Goal: Task Accomplishment & Management: Use online tool/utility

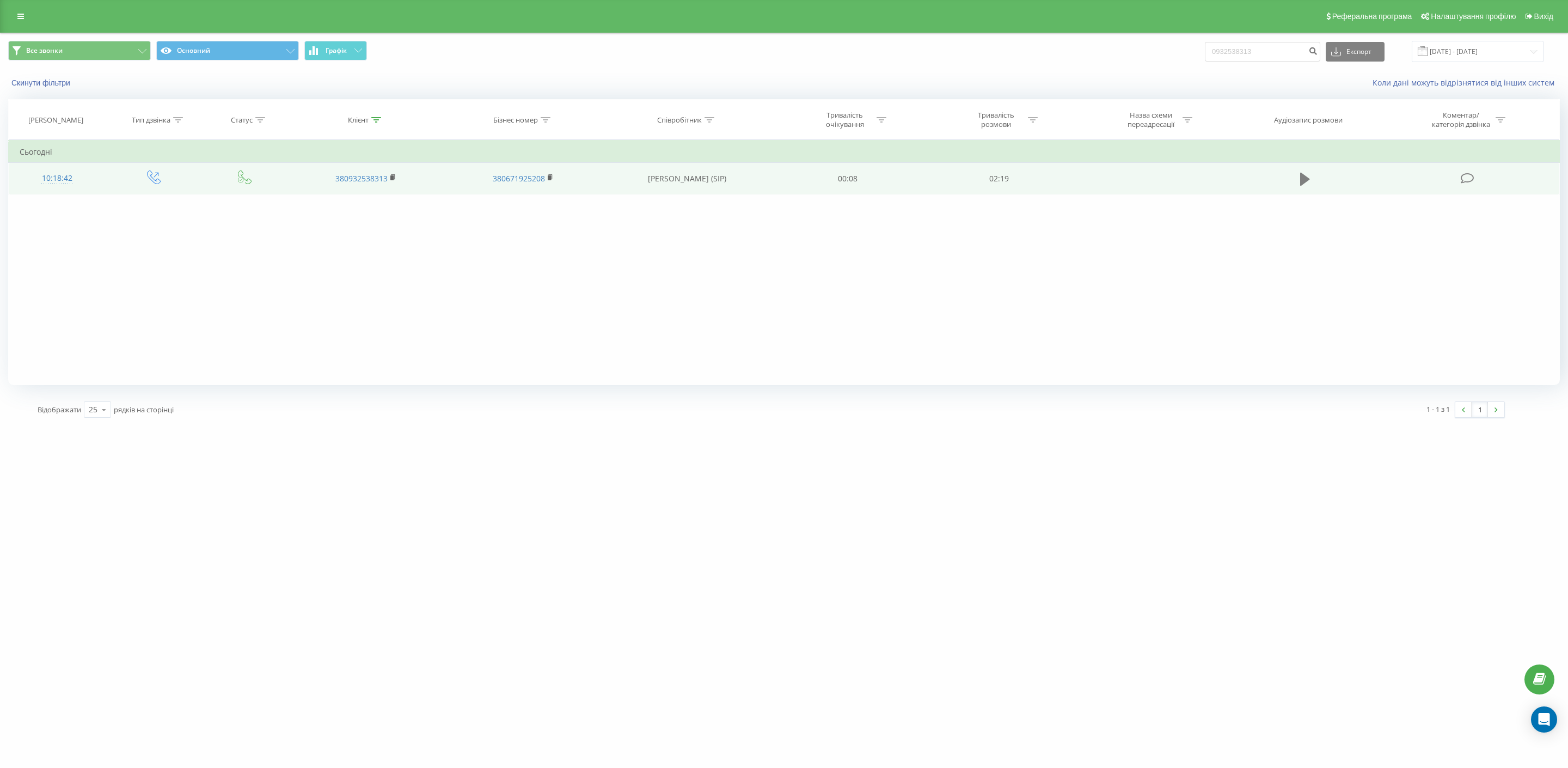
click at [1307, 179] on icon at bounding box center [1305, 179] width 10 height 13
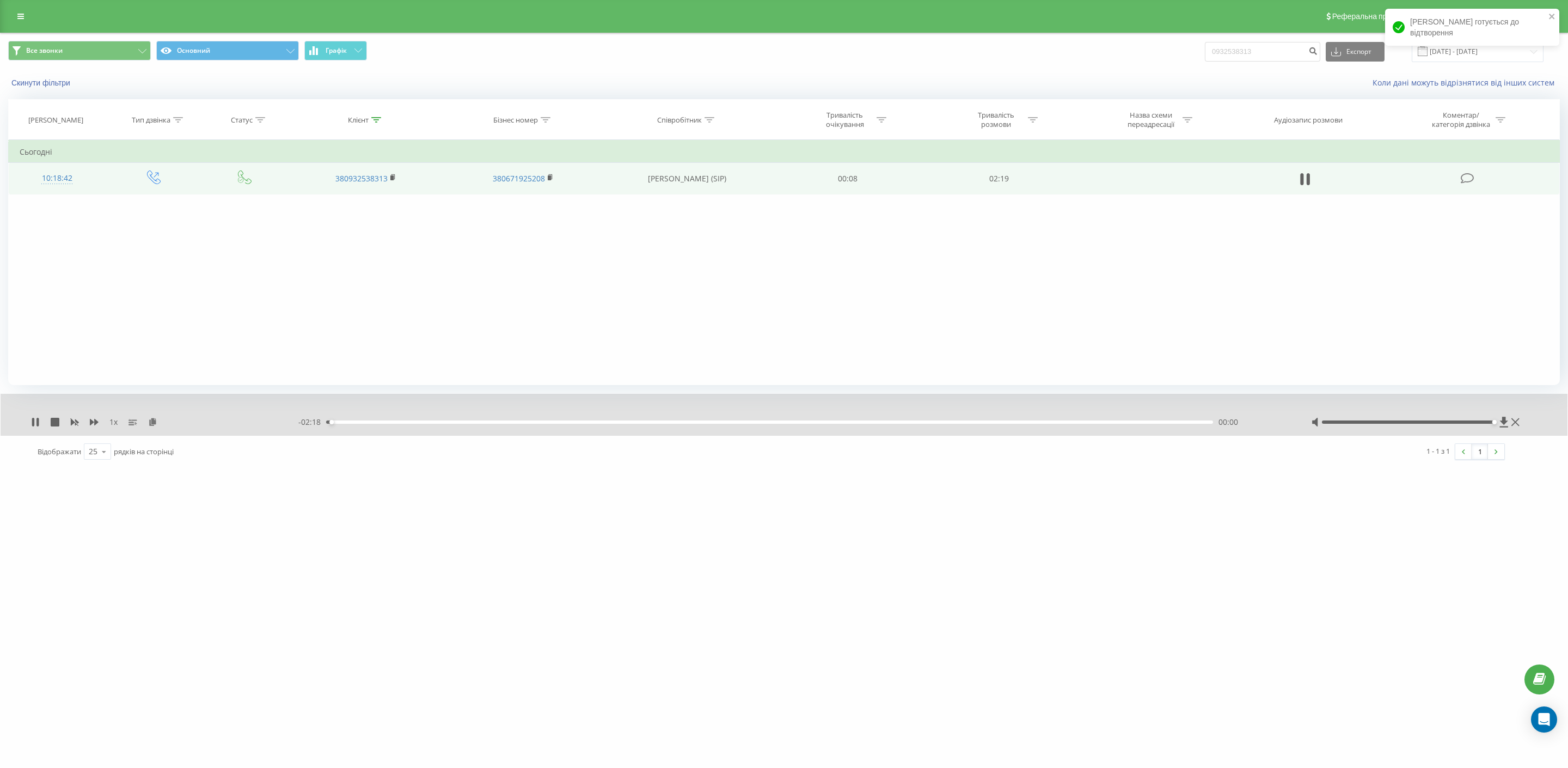
drag, startPoint x: 1455, startPoint y: 422, endPoint x: 1489, endPoint y: 426, distance: 34.2
click at [1489, 426] on div at bounding box center [1416, 422] width 211 height 11
click at [97, 425] on icon at bounding box center [94, 422] width 9 height 9
click at [400, 281] on div "Фільтрувати за умовою Дорівнює Введіть значення Скасувати OK Фільтрувати за умо…" at bounding box center [784, 262] width 1552 height 245
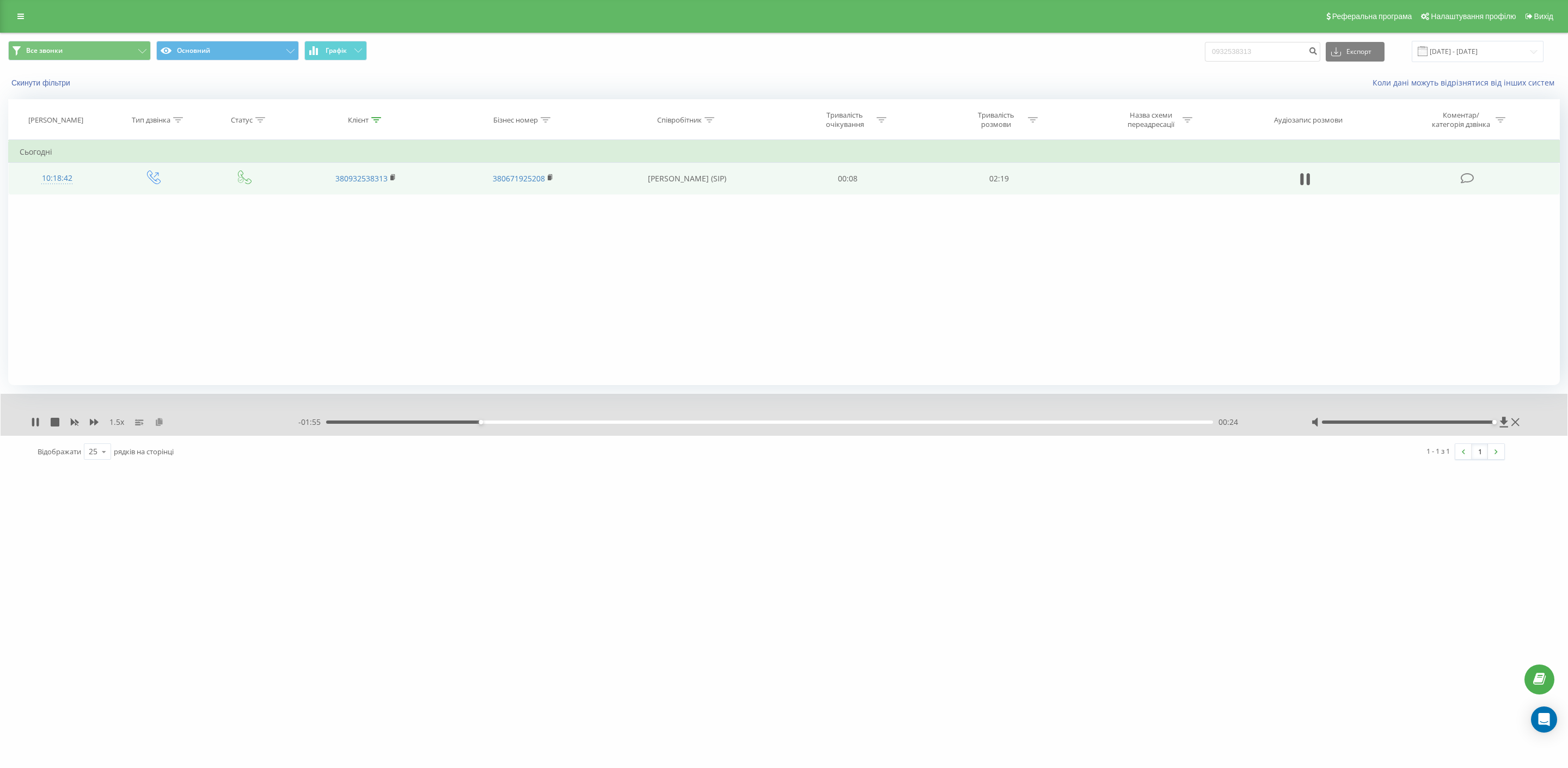
click at [160, 418] on icon at bounding box center [159, 422] width 9 height 7
click at [159, 426] on button at bounding box center [159, 422] width 9 height 9
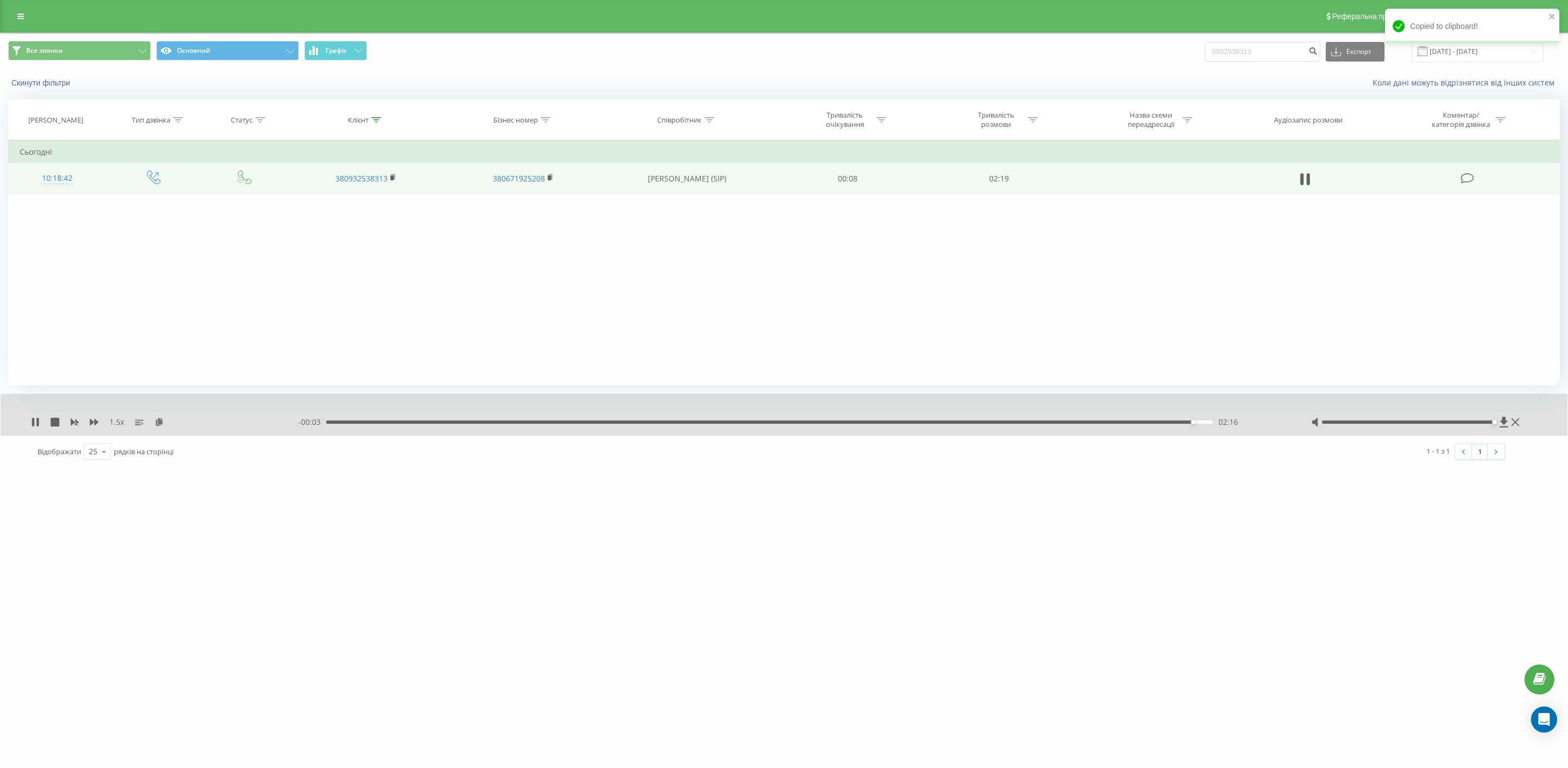
click at [451, 409] on div at bounding box center [776, 408] width 1193 height 12
click at [460, 422] on div "00:21" at bounding box center [769, 422] width 887 height 3
click at [573, 430] on div "1.5 x - 01:58 00:21 00:21" at bounding box center [784, 415] width 1567 height 42
click at [550, 424] on div "00:22" at bounding box center [769, 422] width 887 height 3
click at [38, 423] on icon at bounding box center [38, 422] width 2 height 9
